Goal: Find specific page/section: Find specific page/section

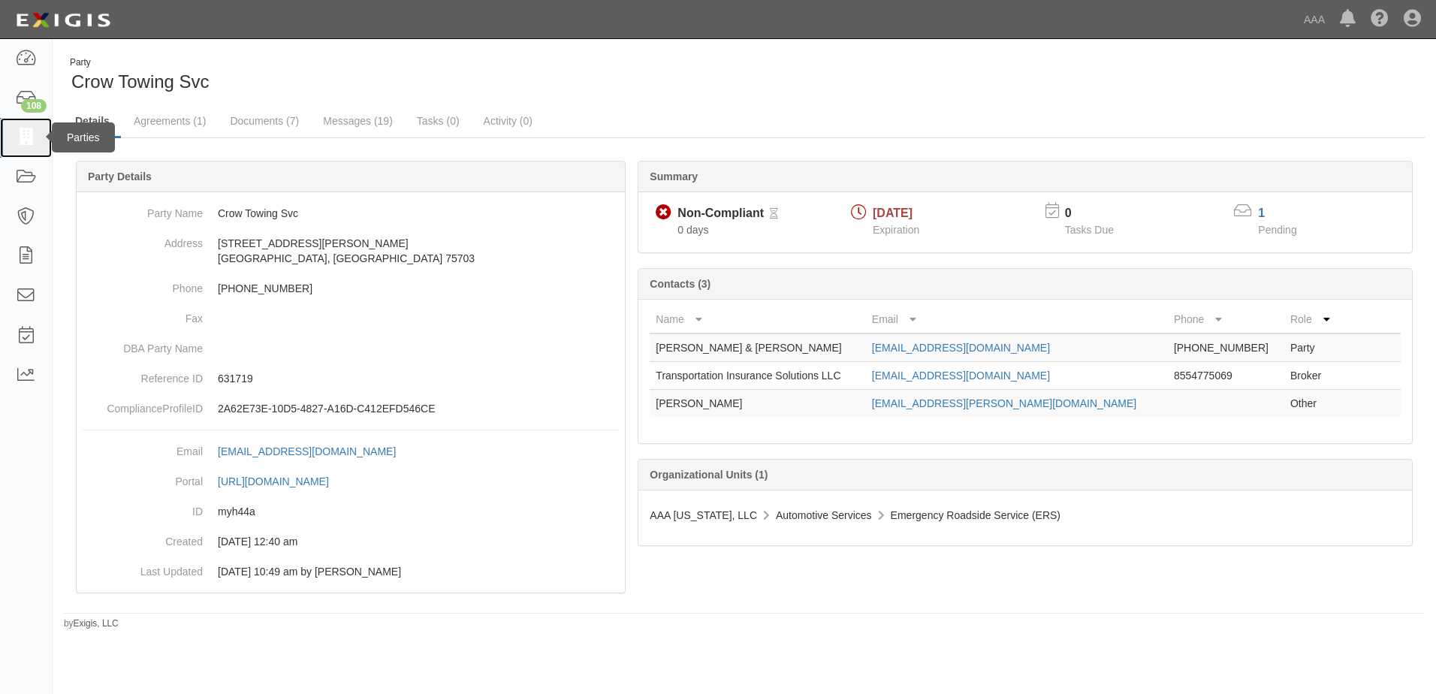
click at [25, 137] on icon at bounding box center [25, 137] width 21 height 17
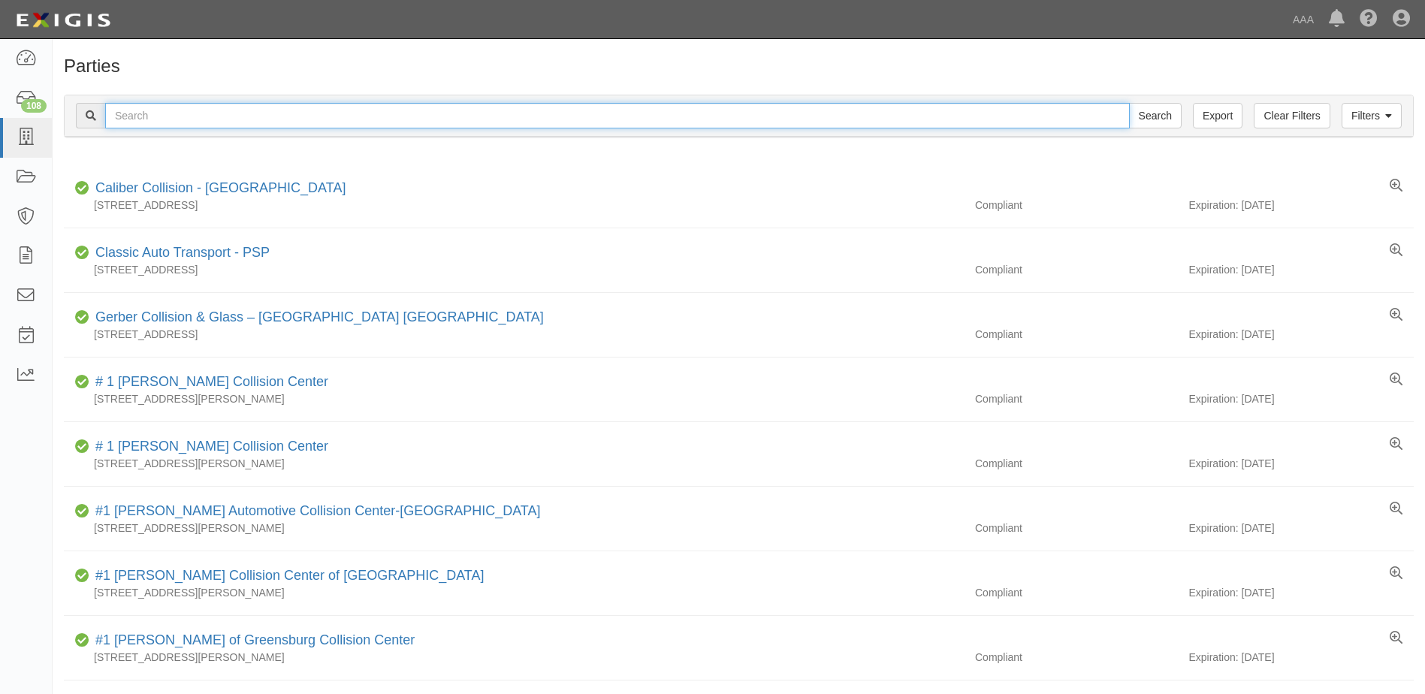
click at [208, 119] on input "text" at bounding box center [617, 116] width 1025 height 26
type input "a"
type input "[PERSON_NAME] auto & Wrecker"
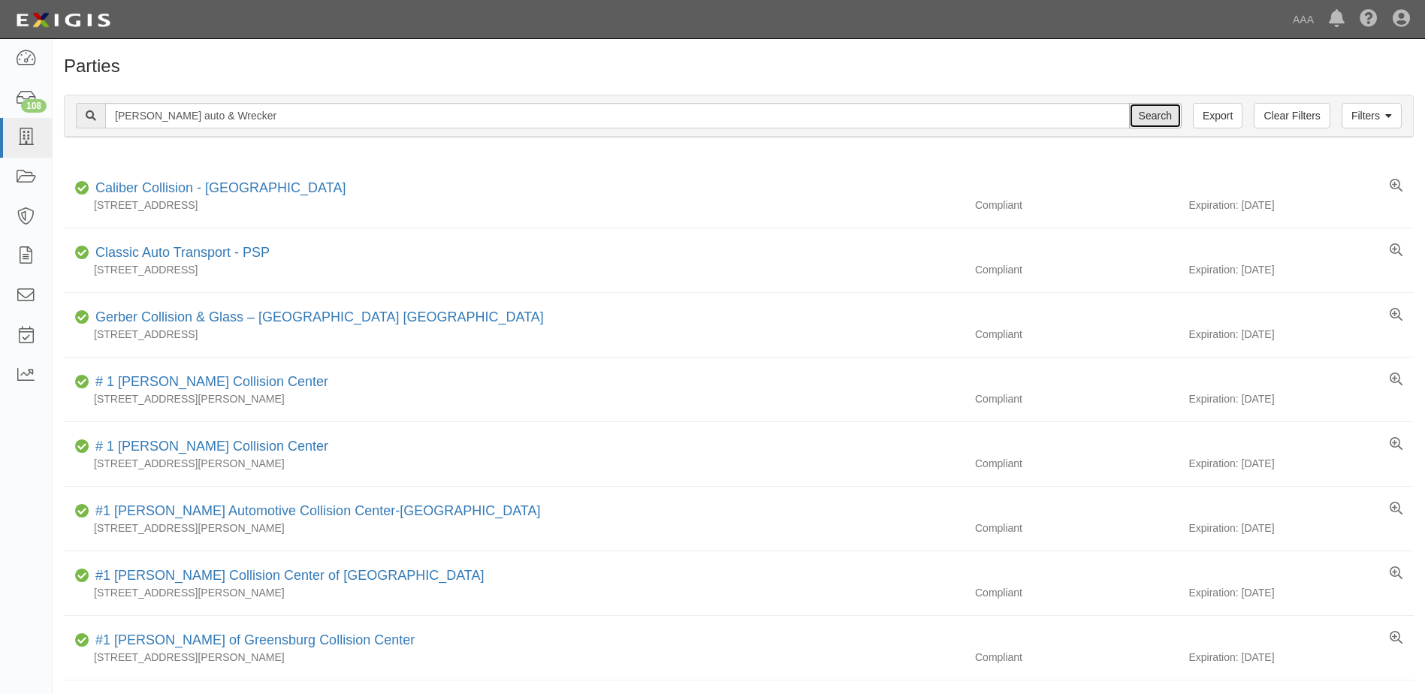
click at [1147, 116] on input "Search" at bounding box center [1155, 116] width 53 height 26
